Goal: Task Accomplishment & Management: Manage account settings

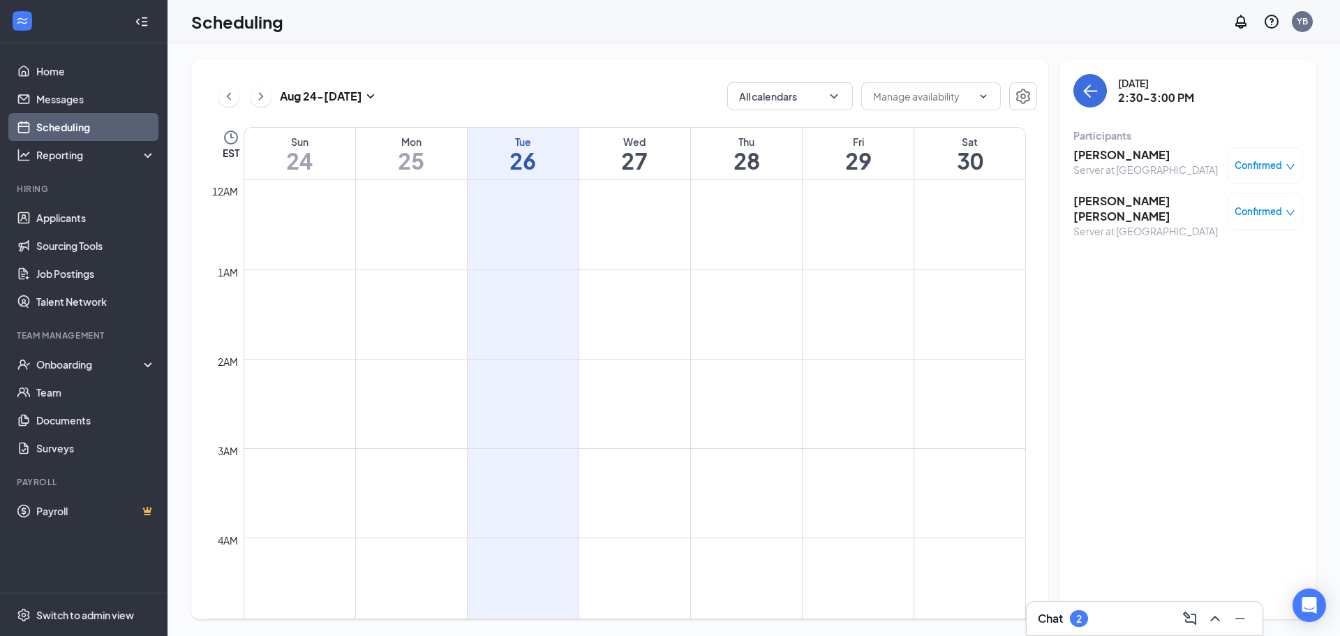
scroll to position [1035, 0]
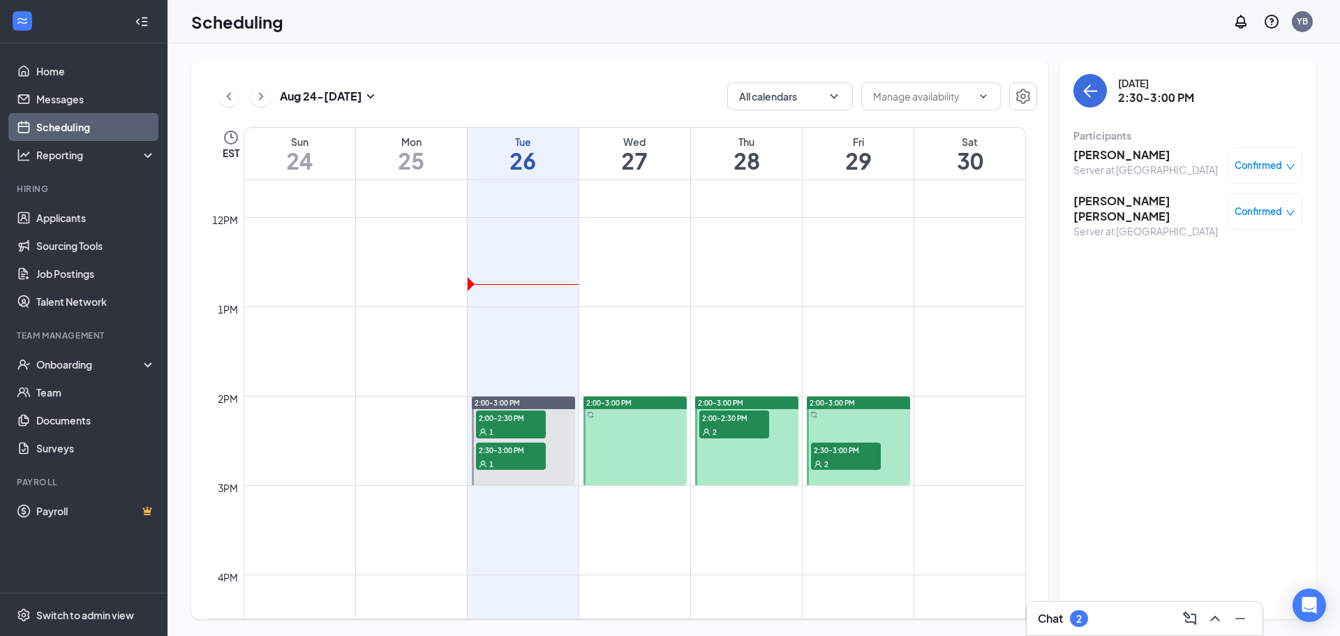
click at [865, 465] on div "2" at bounding box center [846, 463] width 70 height 14
click at [268, 98] on button at bounding box center [261, 96] width 21 height 21
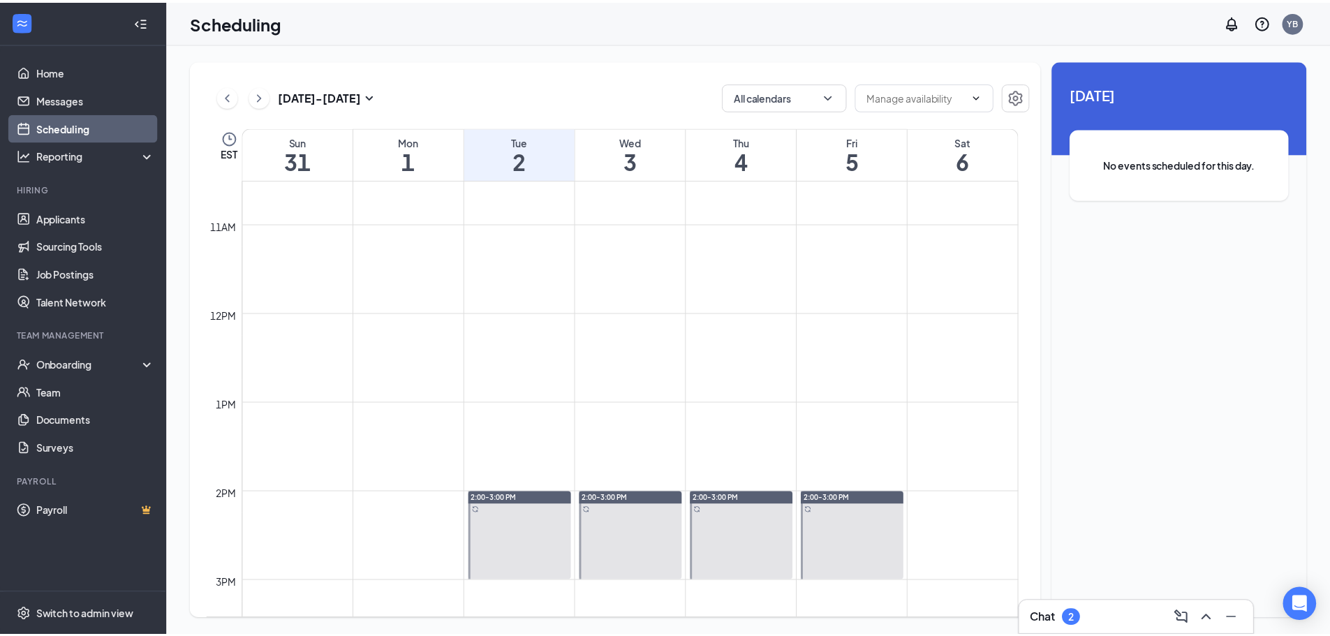
scroll to position [826, 0]
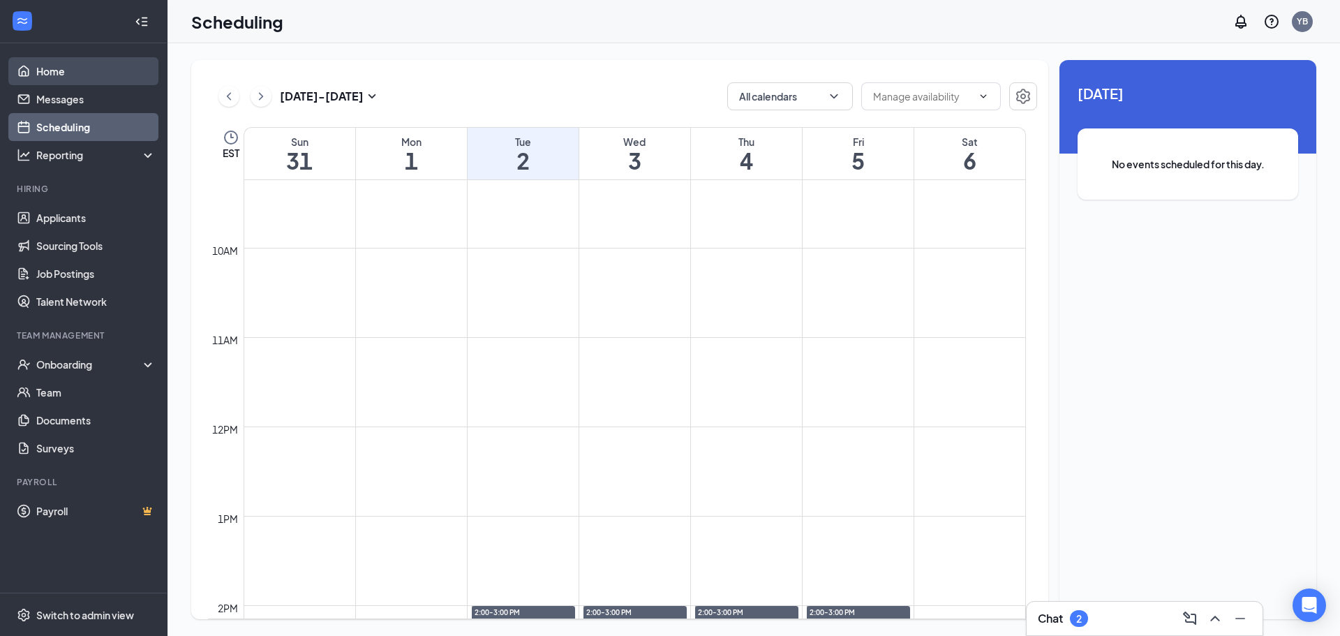
click at [36, 68] on link "Home" at bounding box center [95, 71] width 119 height 28
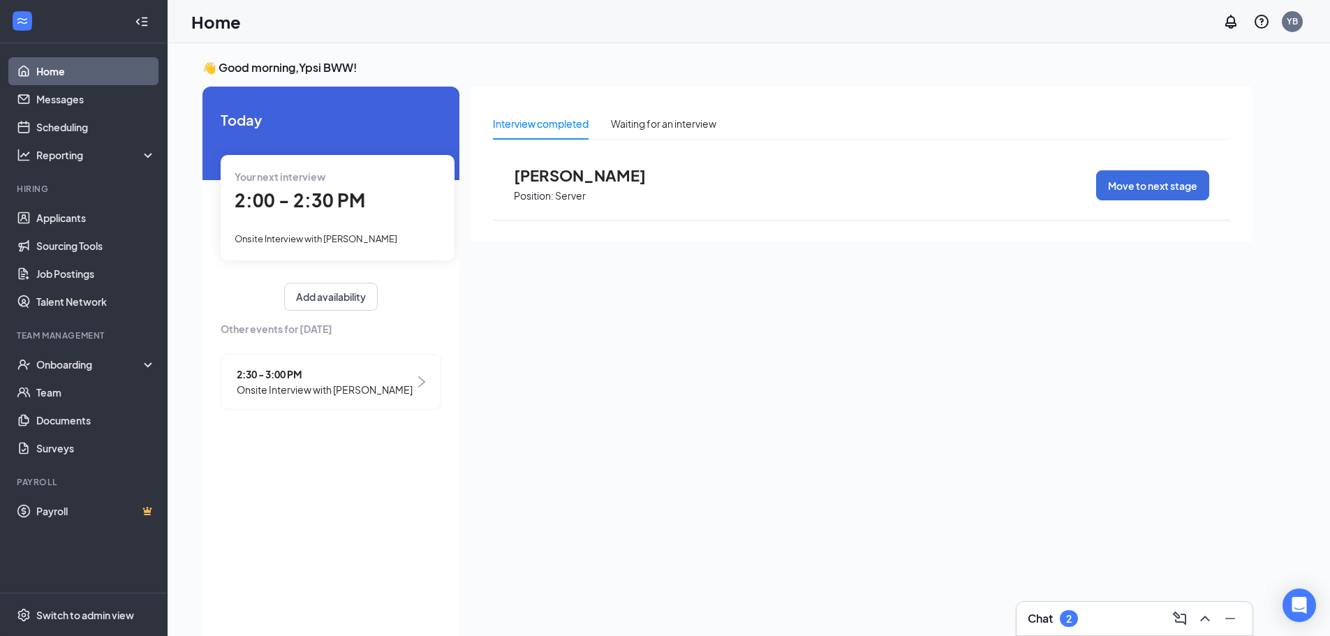
click at [281, 378] on span "2:30 - 3:00 PM" at bounding box center [325, 373] width 176 height 15
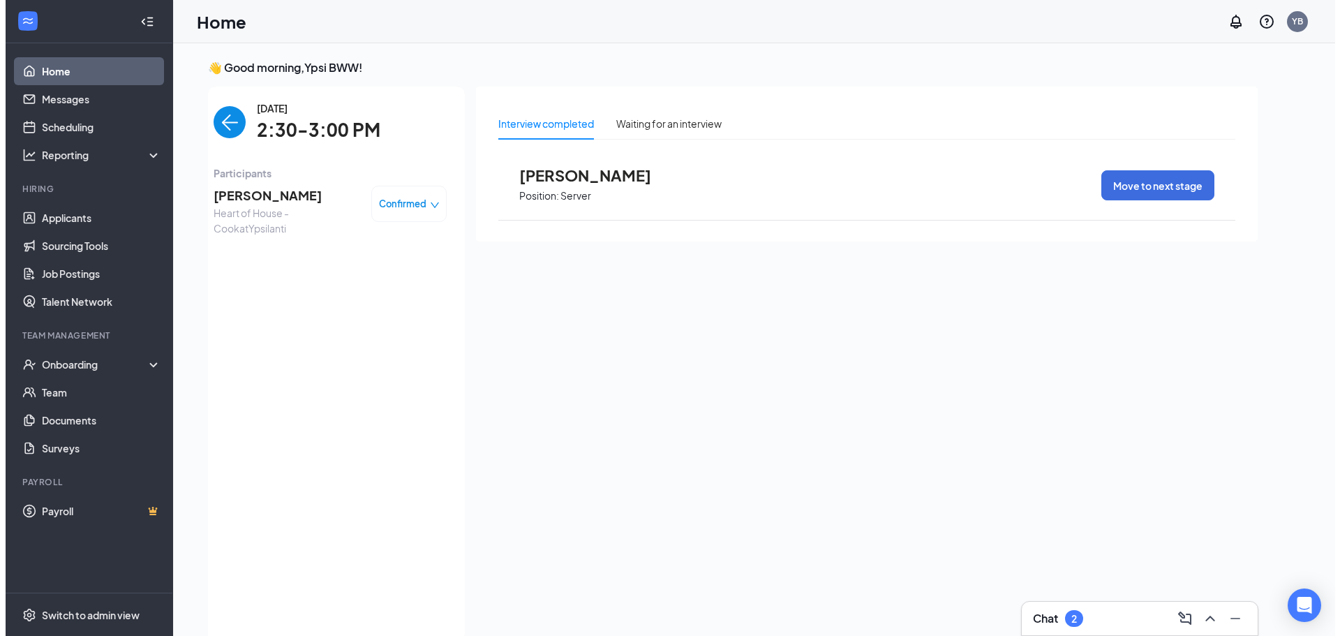
scroll to position [6, 0]
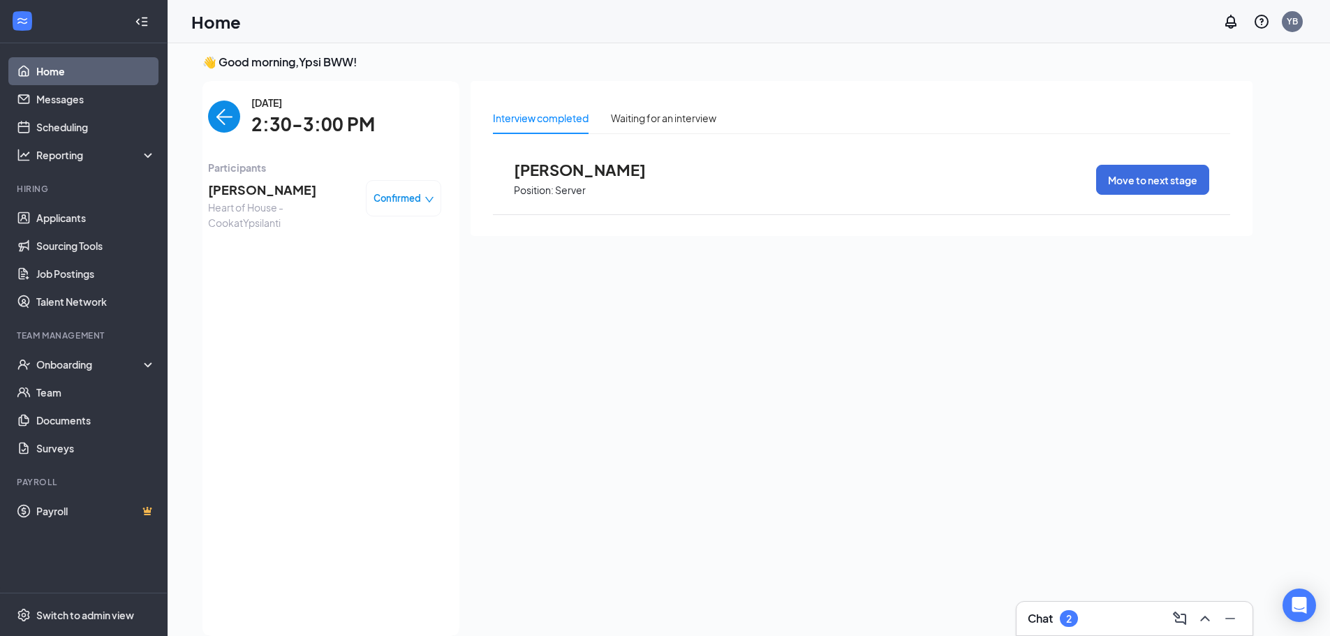
click at [641, 174] on span "[PERSON_NAME]" at bounding box center [591, 170] width 154 height 18
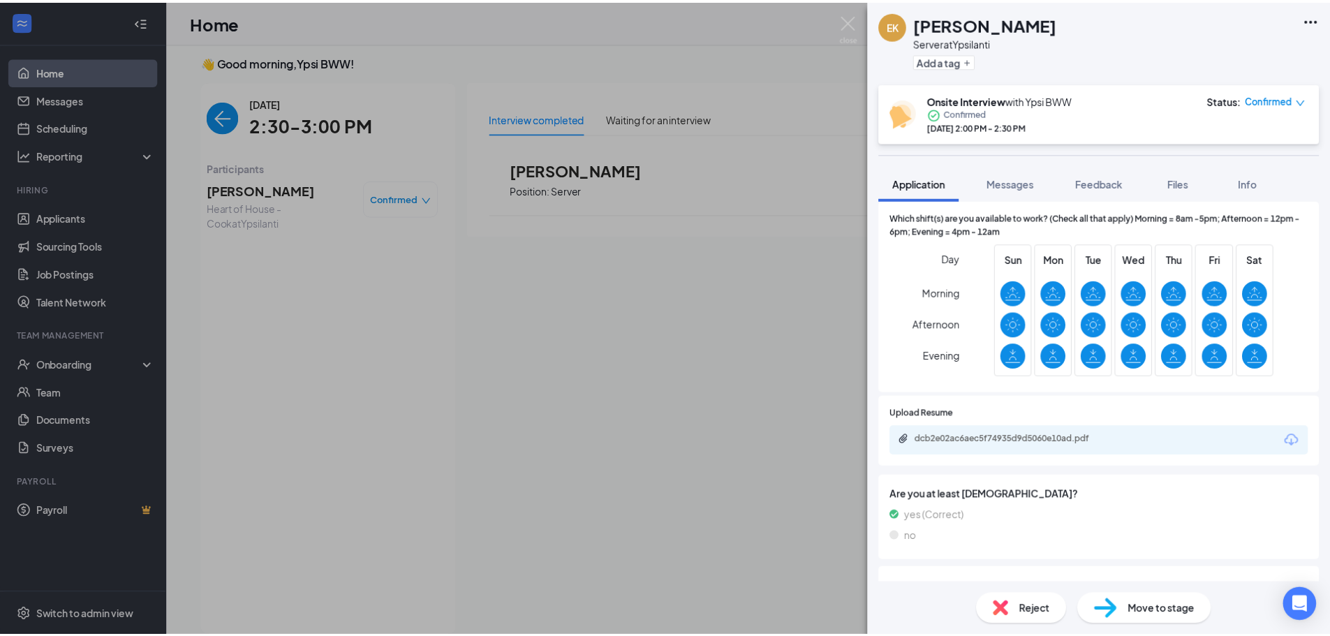
scroll to position [349, 0]
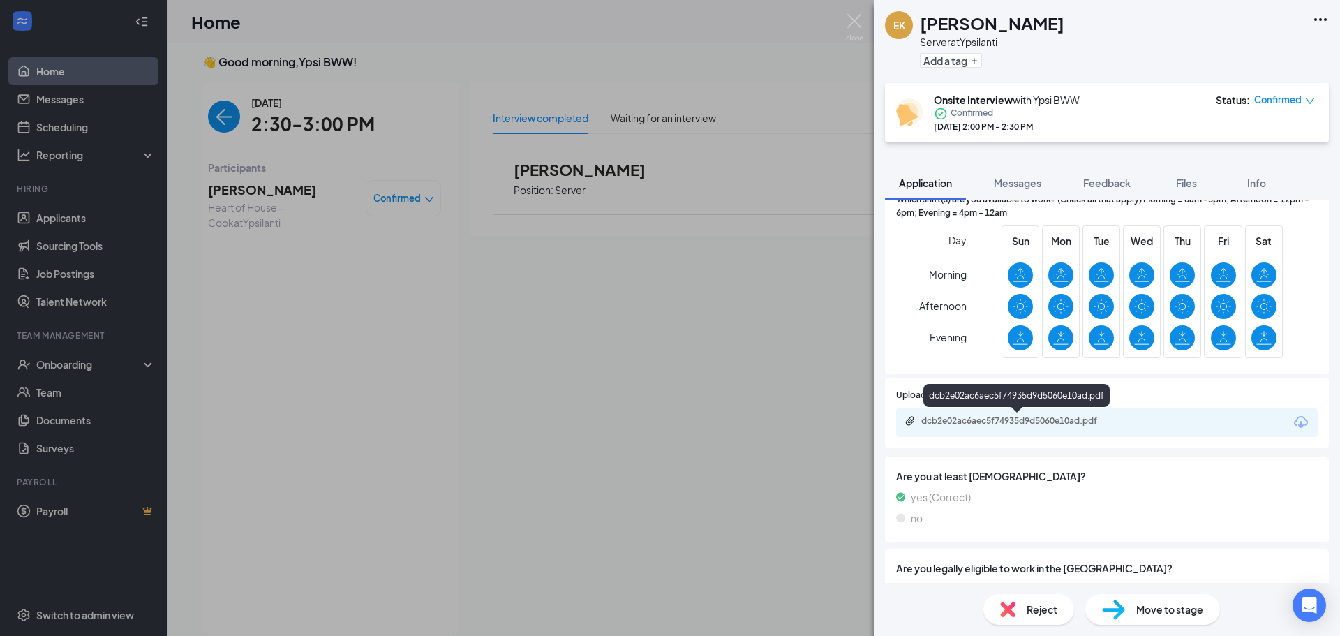
click at [939, 417] on div "dcb2e02ac6aec5f74935d9d5060e10ad.pdf" at bounding box center [1018, 420] width 195 height 11
click at [1032, 603] on span "Reject" at bounding box center [1042, 609] width 31 height 15
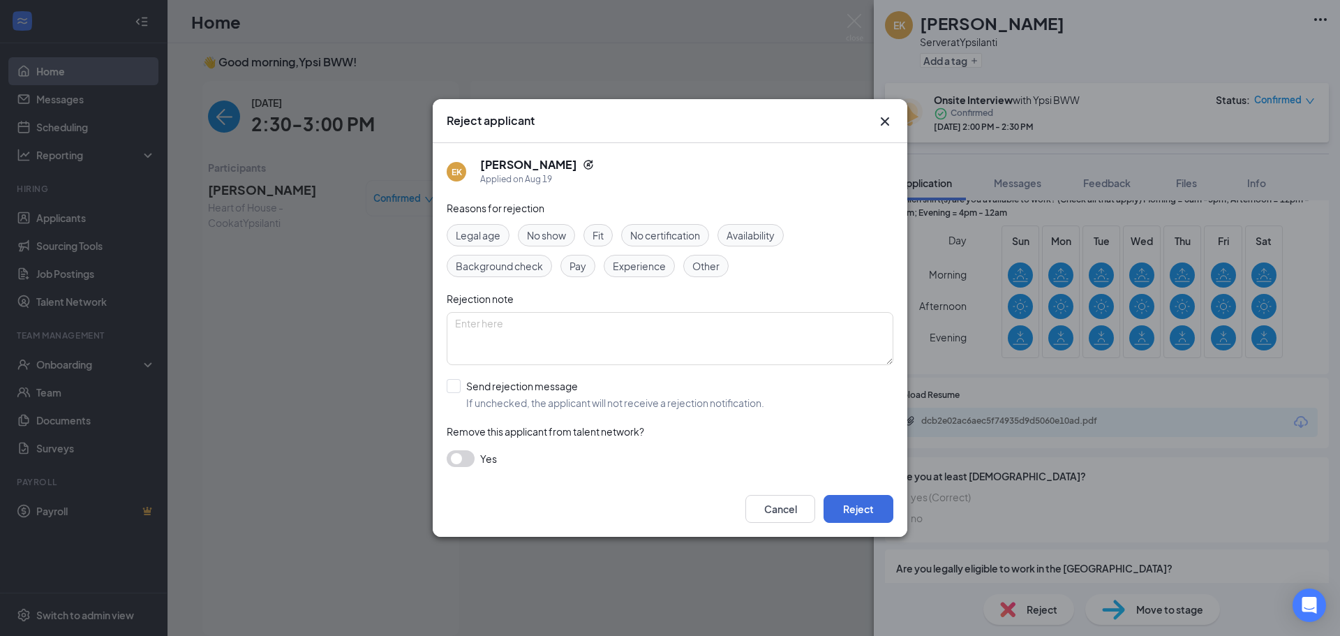
click at [638, 275] on div "Experience" at bounding box center [639, 266] width 71 height 22
click at [546, 389] on input "Send rejection message If unchecked, the applicant will not receive a rejection…" at bounding box center [606, 394] width 318 height 31
checkbox input "true"
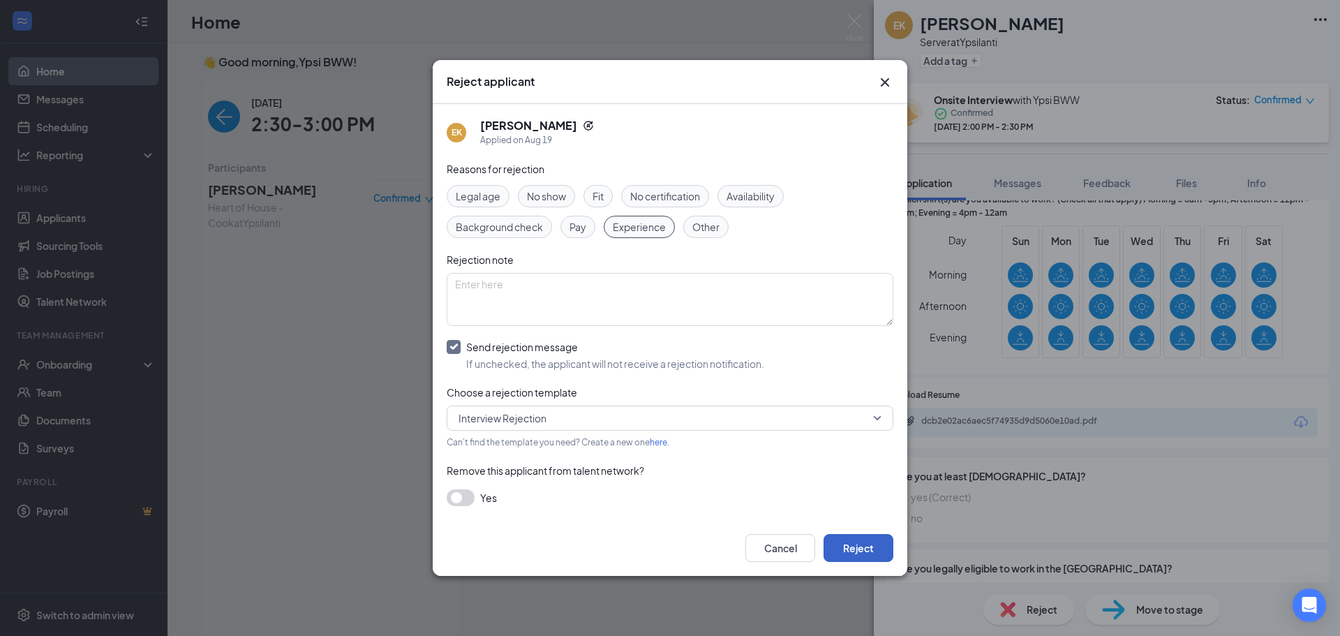
click at [846, 540] on button "Reject" at bounding box center [859, 548] width 70 height 28
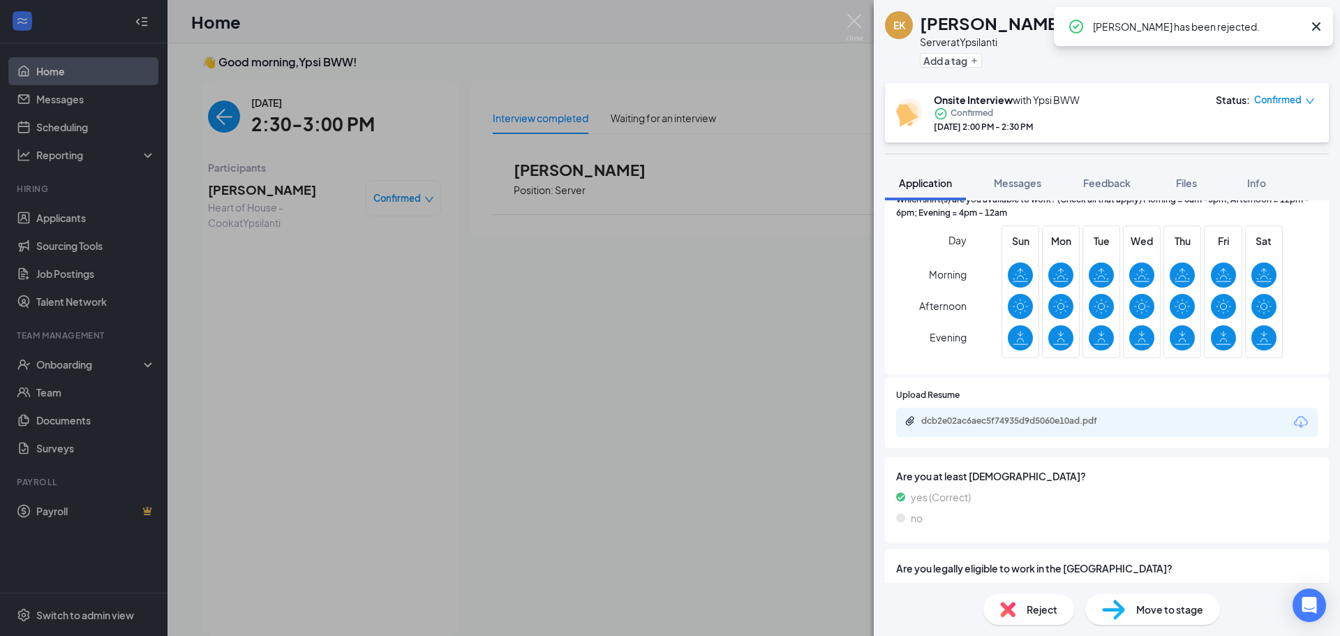
click at [643, 325] on div "EK [PERSON_NAME] Server at Ypsilanti Add a tag Onsite Interview with Ypsi BWW C…" at bounding box center [670, 318] width 1340 height 636
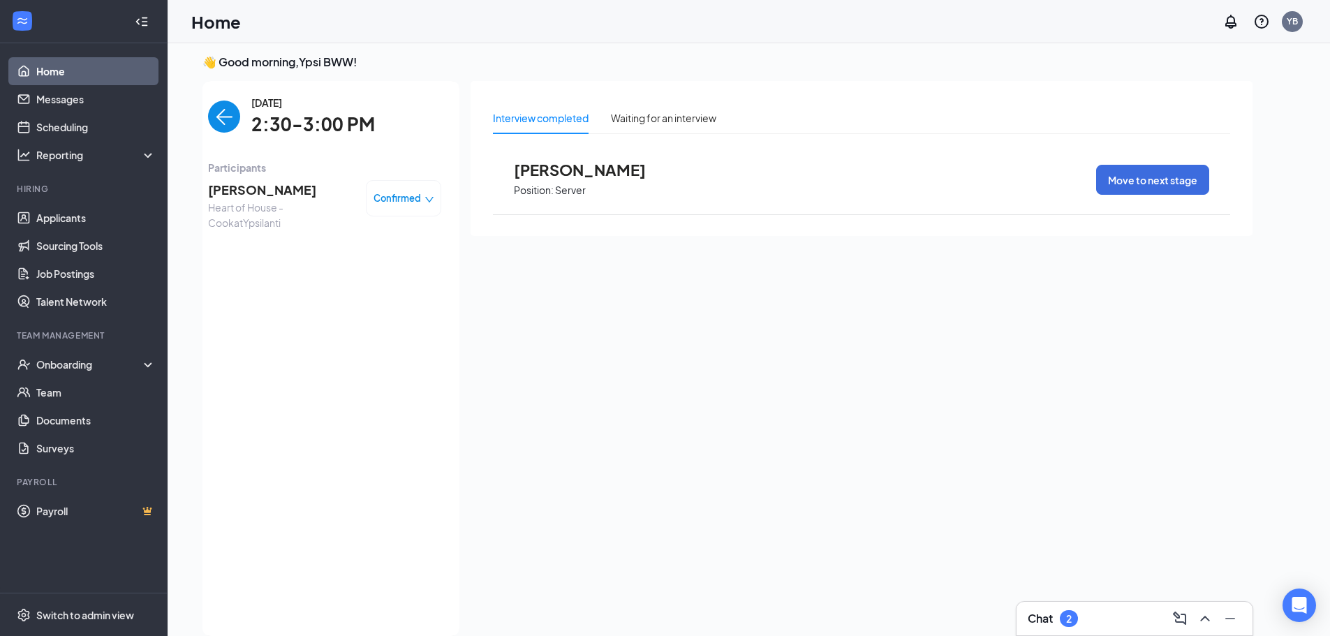
click at [79, 68] on link "Home" at bounding box center [95, 71] width 119 height 28
click at [59, 108] on link "Messages" at bounding box center [95, 99] width 119 height 28
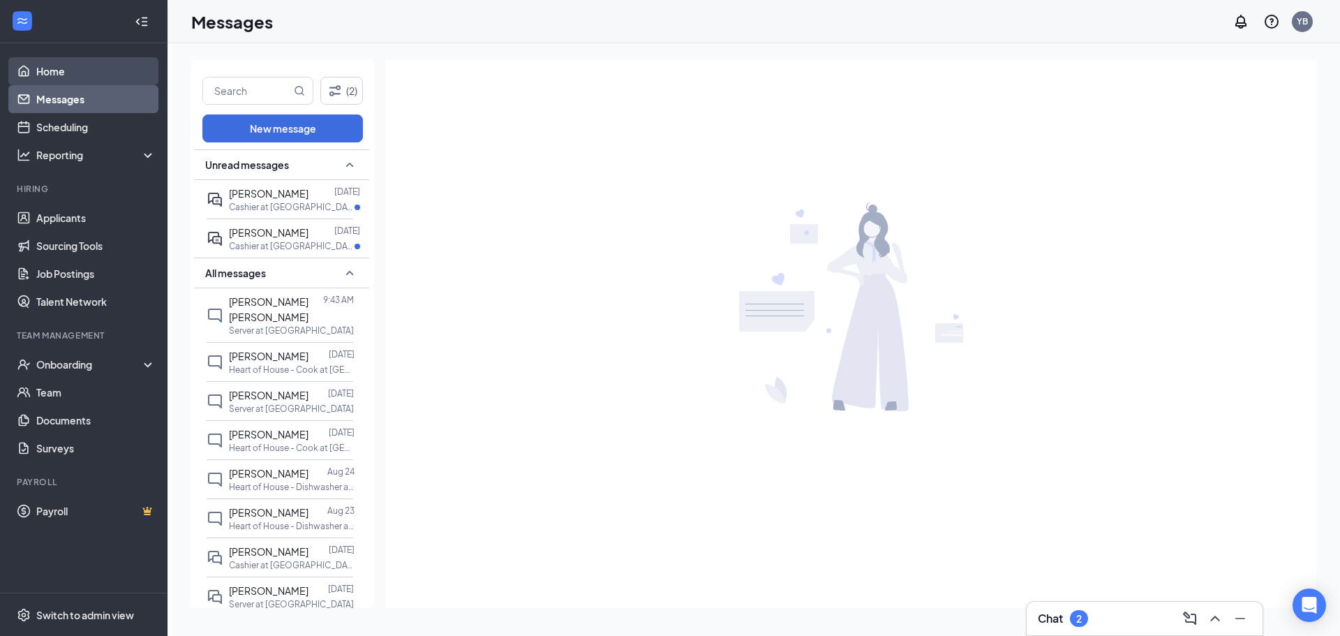
click at [59, 82] on link "Home" at bounding box center [95, 71] width 119 height 28
